Goal: Task Accomplishment & Management: Manage account settings

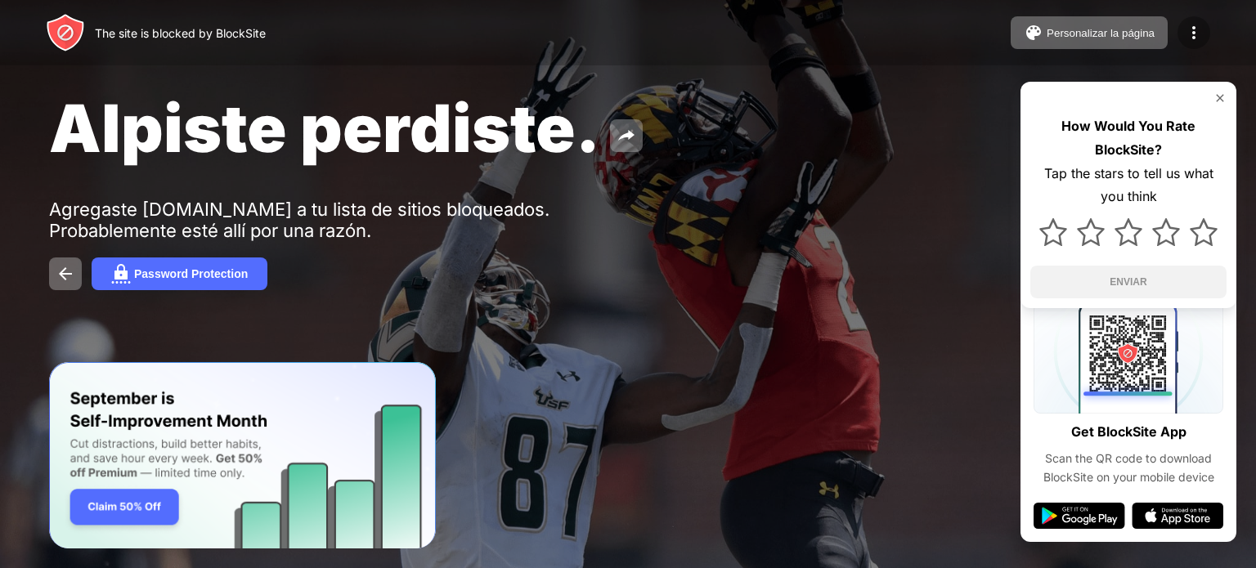
click at [1197, 32] on img at bounding box center [1194, 33] width 20 height 20
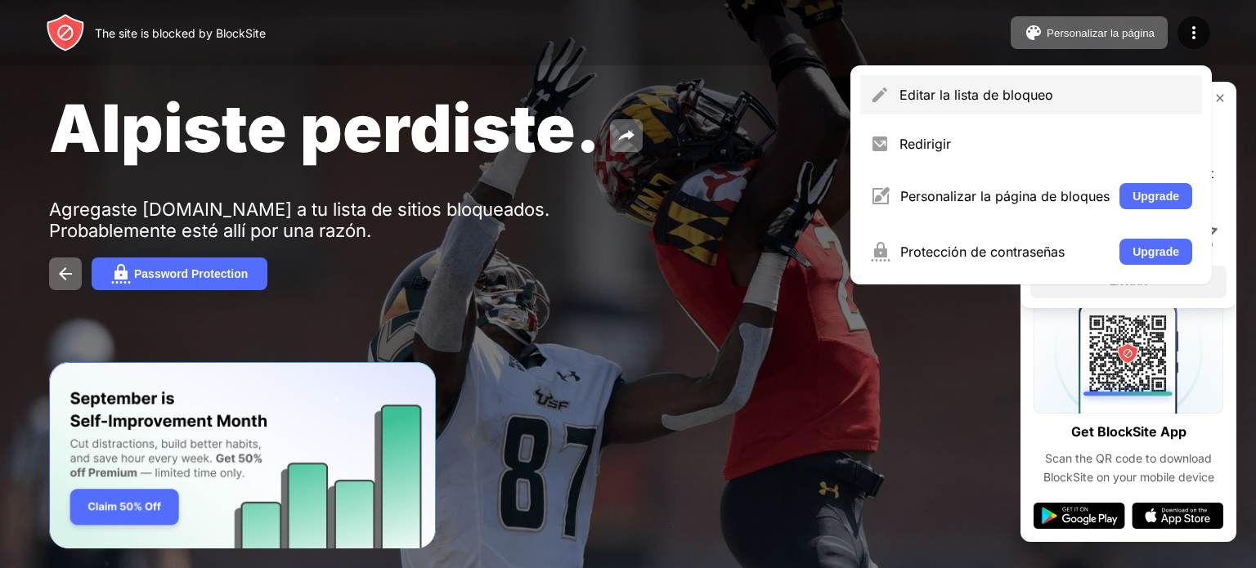
click at [1096, 91] on div "Editar la lista de bloqueo" at bounding box center [1045, 95] width 293 height 16
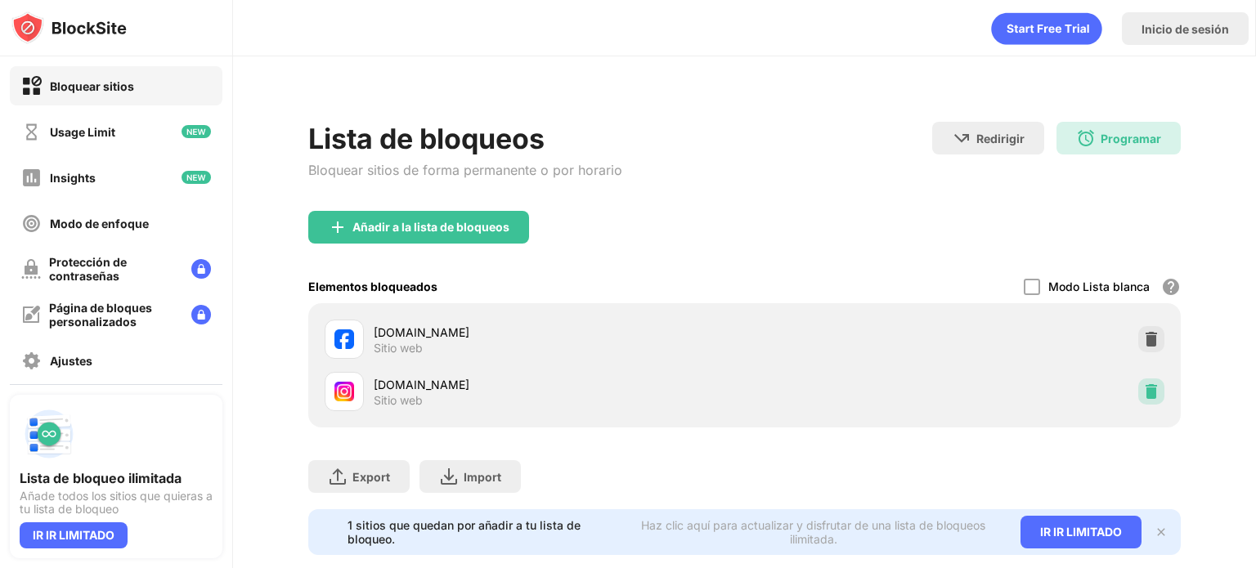
click at [1143, 390] on img at bounding box center [1151, 391] width 16 height 16
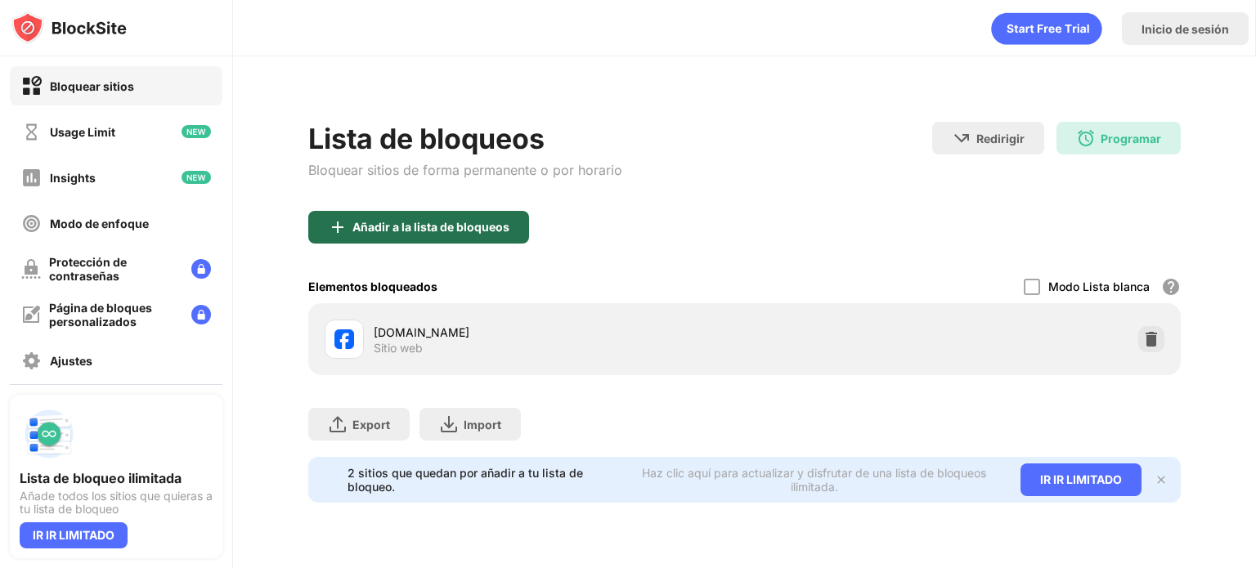
click at [432, 226] on div "Añadir a la lista de bloqueos" at bounding box center [430, 227] width 157 height 13
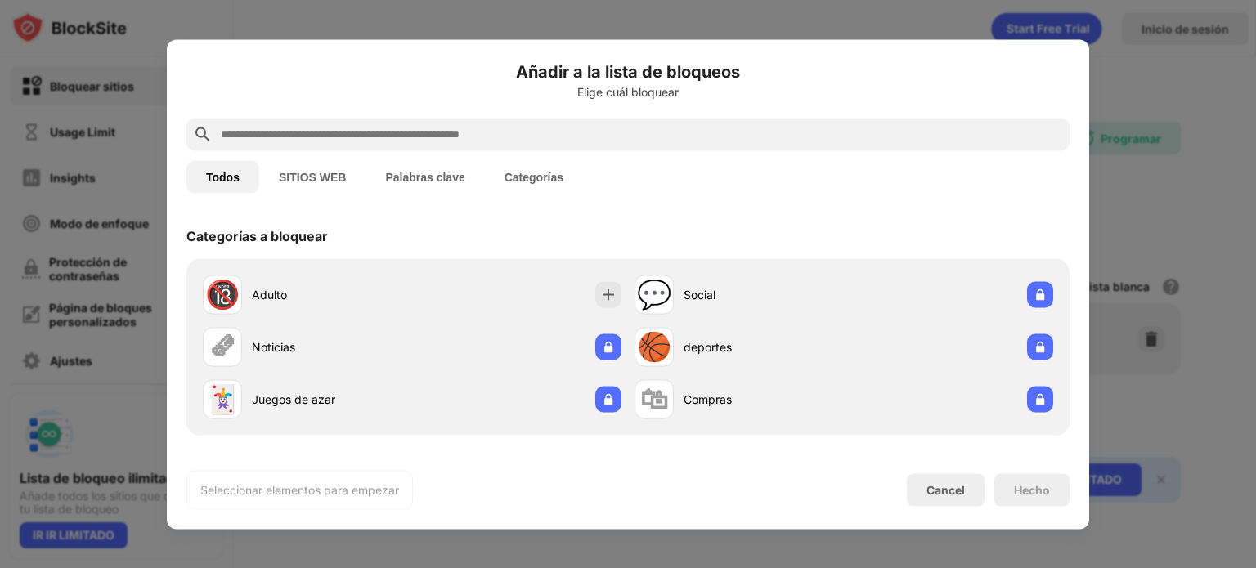
click at [351, 141] on input "text" at bounding box center [641, 134] width 844 height 20
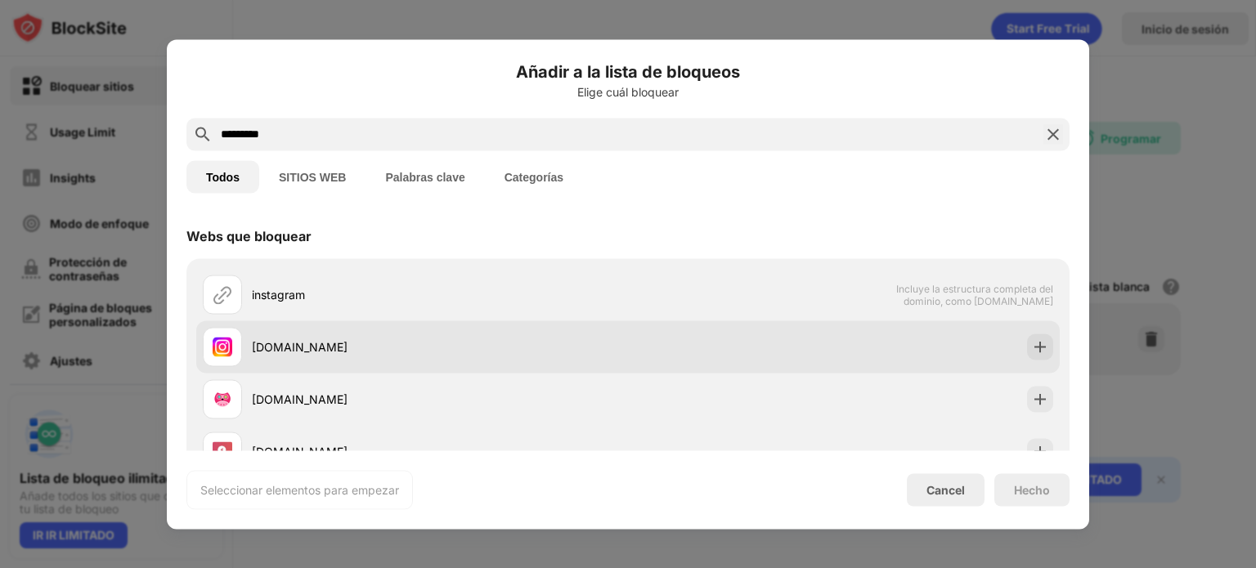
type input "*********"
click at [662, 344] on div "[DOMAIN_NAME]" at bounding box center [627, 347] width 863 height 52
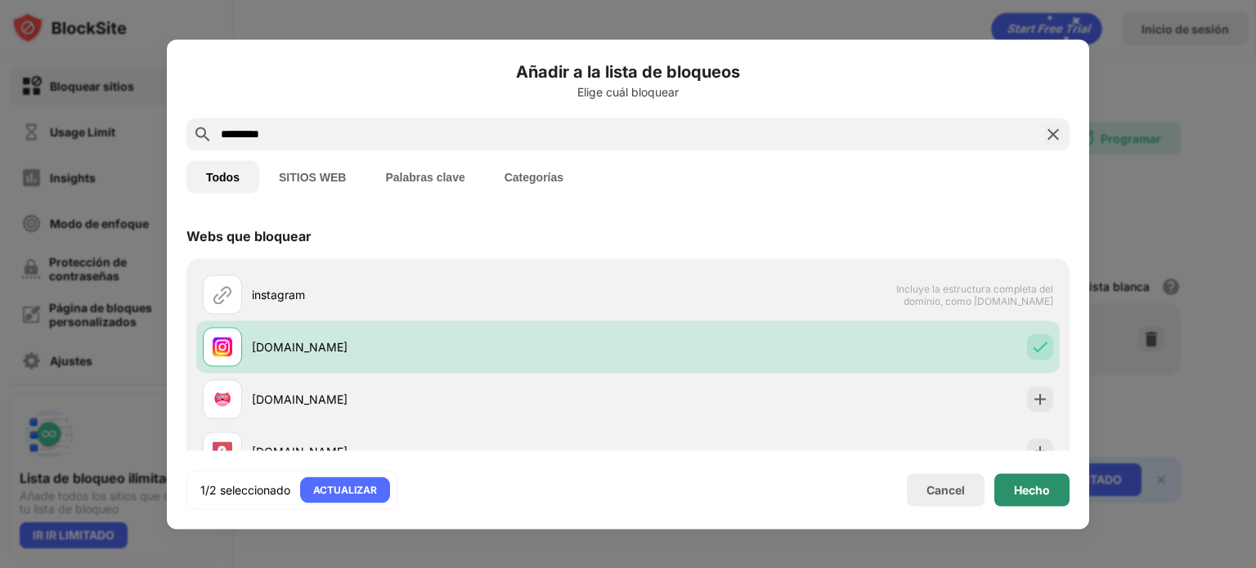
click at [1036, 487] on div "Hecho" at bounding box center [1032, 489] width 36 height 13
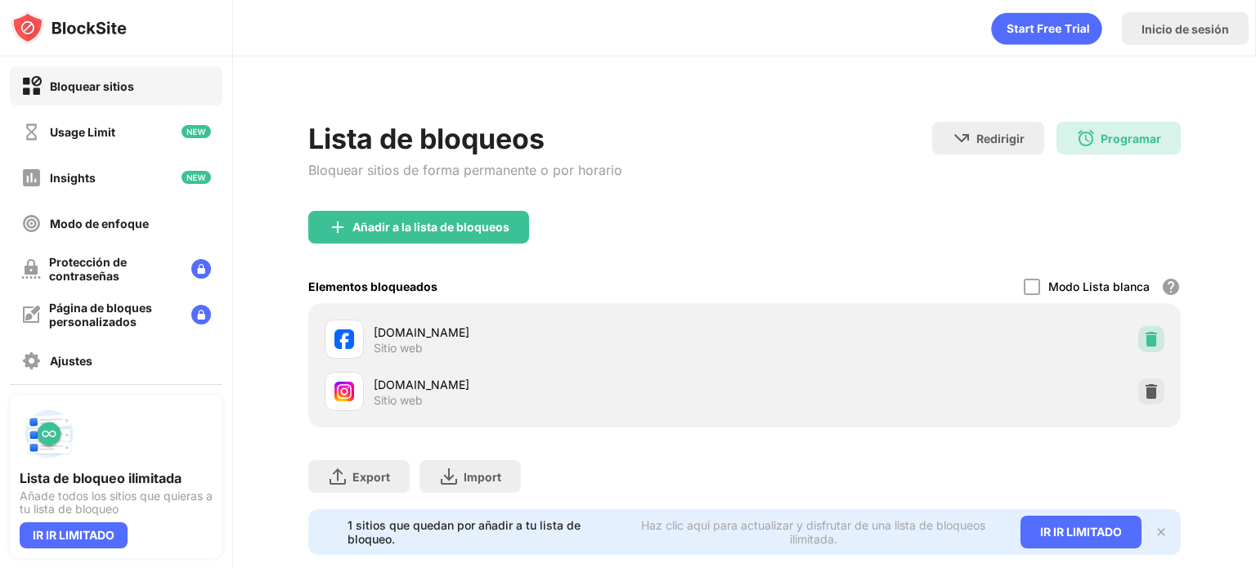
click at [1143, 336] on img at bounding box center [1151, 339] width 16 height 16
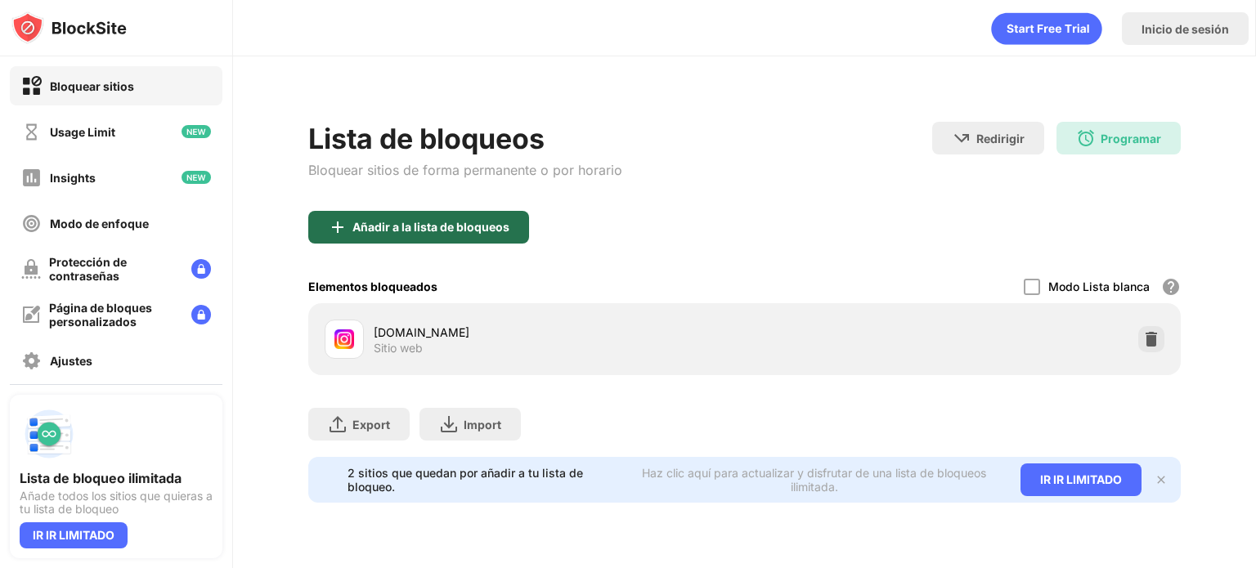
click at [451, 221] on div "Añadir a la lista de bloqueos" at bounding box center [430, 227] width 157 height 13
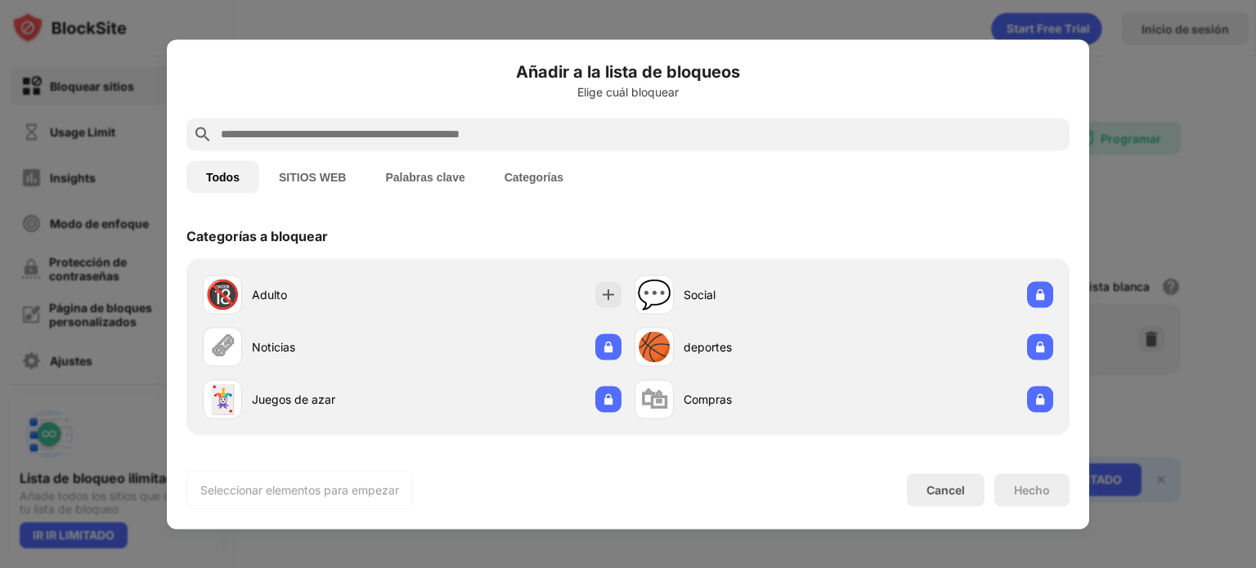
click at [347, 137] on input "text" at bounding box center [641, 134] width 844 height 20
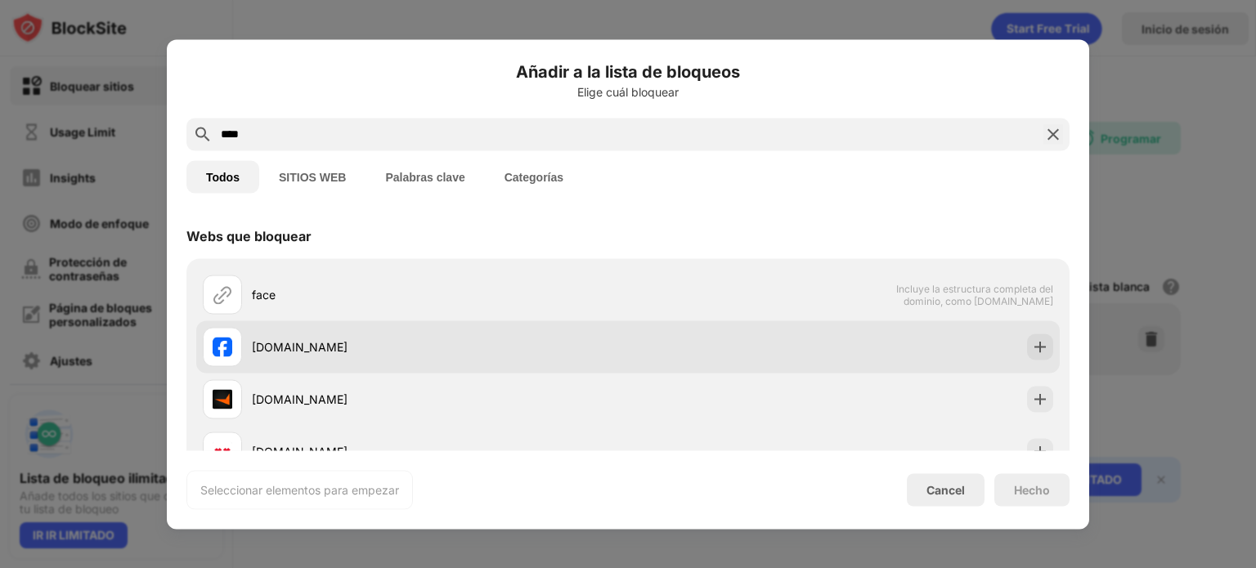
type input "****"
click at [298, 349] on div "[DOMAIN_NAME]" at bounding box center [440, 347] width 376 height 17
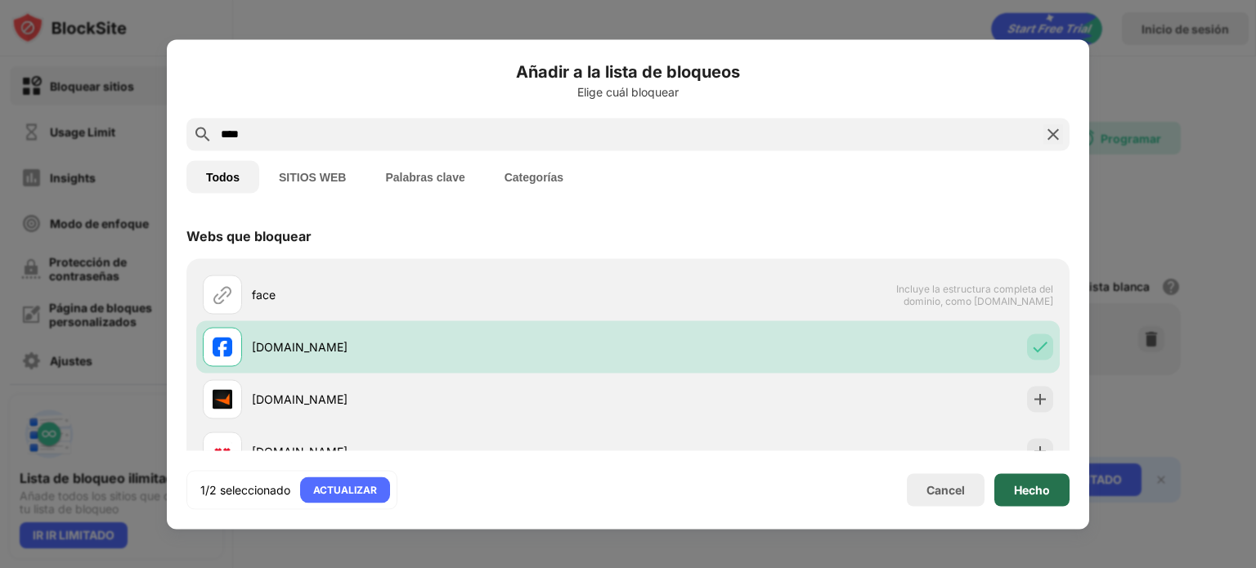
click at [1020, 488] on div "Hecho" at bounding box center [1032, 489] width 36 height 13
